Goal: Transaction & Acquisition: Purchase product/service

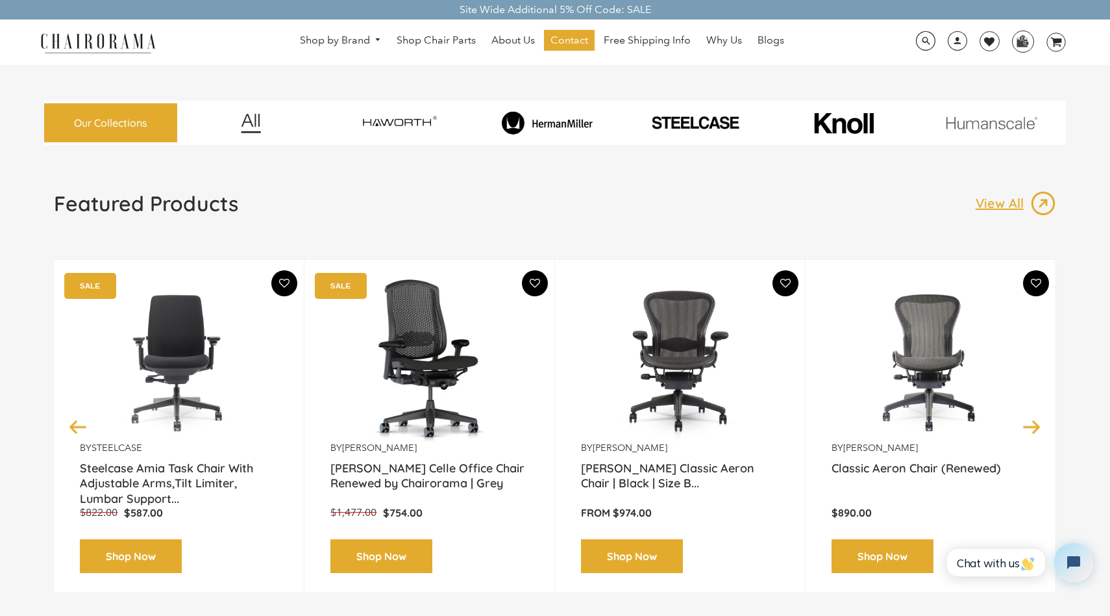
click at [564, 127] on img at bounding box center [547, 122] width 143 height 23
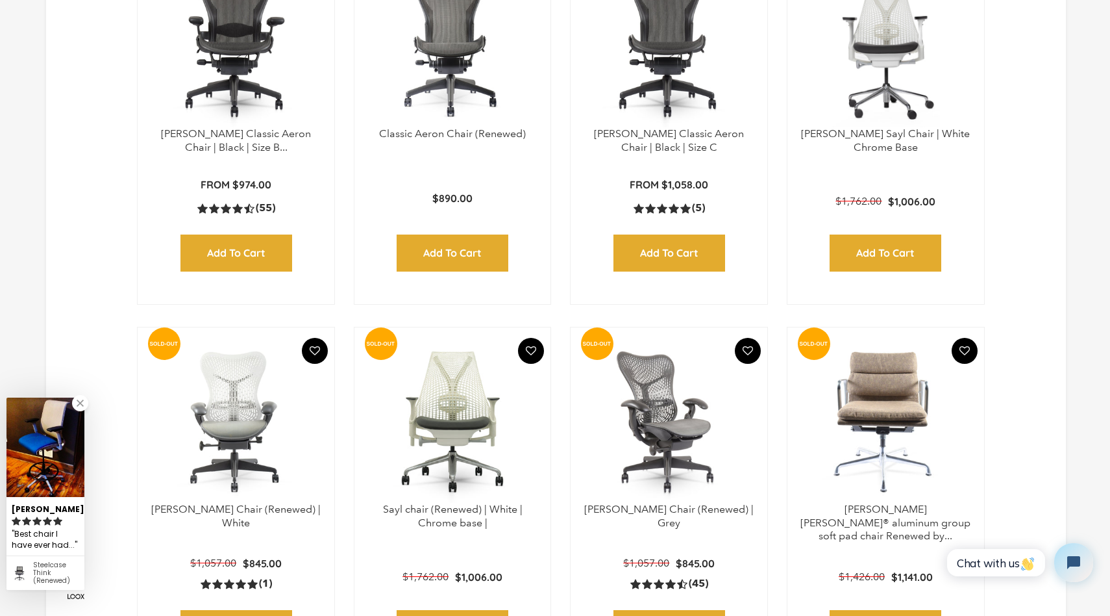
scroll to position [928, 0]
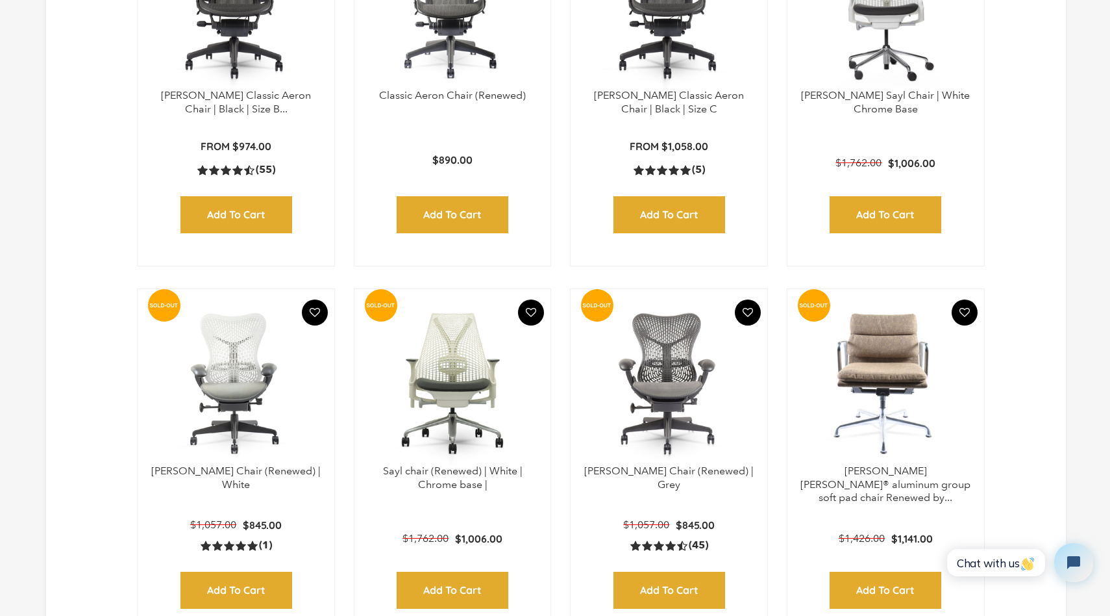
click at [654, 358] on img at bounding box center [669, 383] width 171 height 162
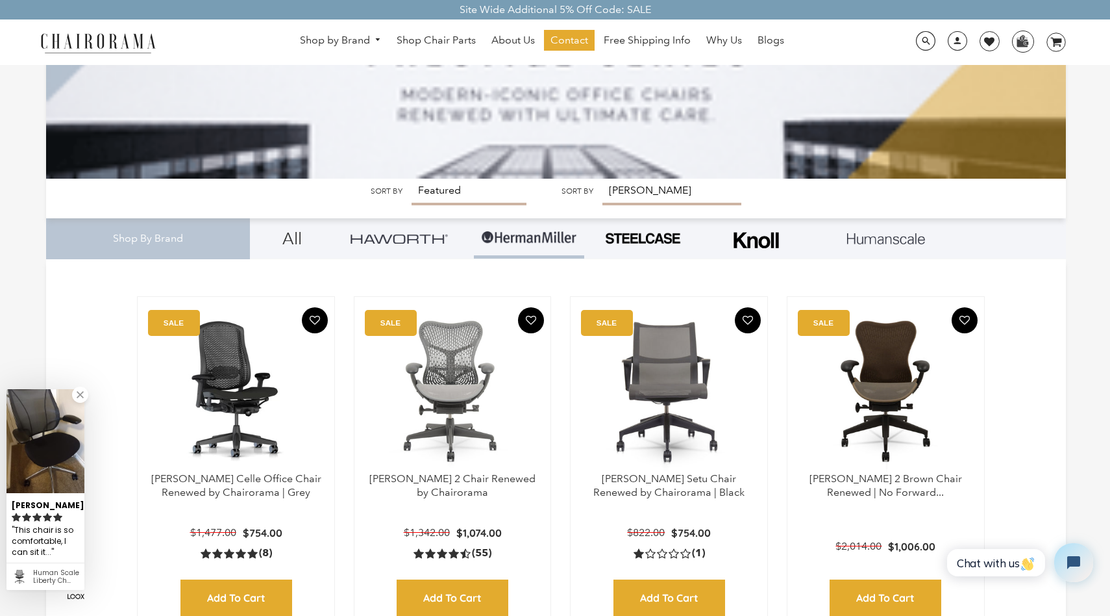
scroll to position [131, 0]
